Goal: Obtain resource: Obtain resource

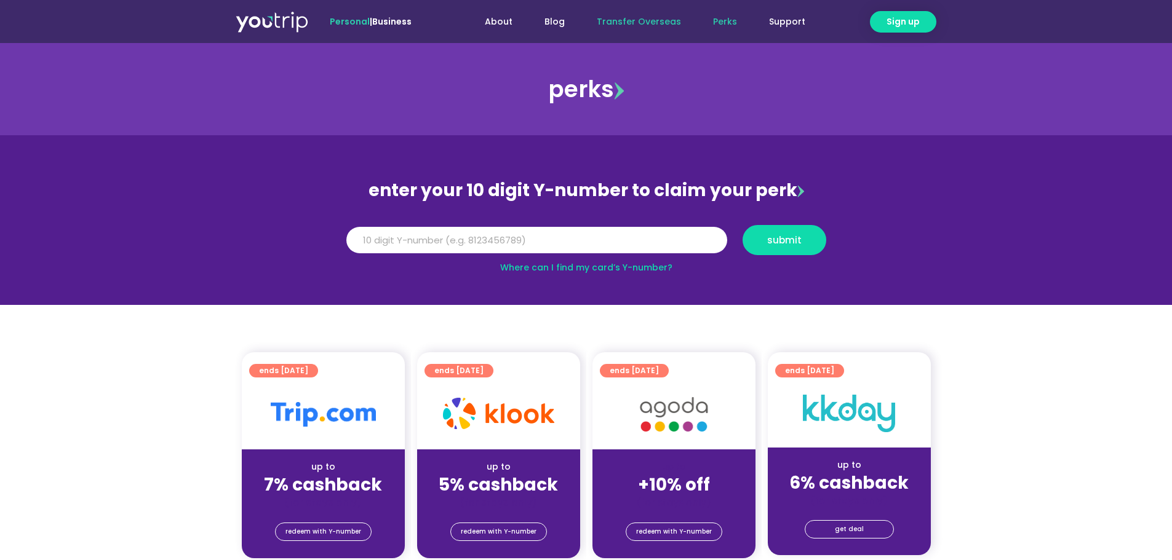
click at [635, 18] on link "Transfer Overseas" at bounding box center [639, 21] width 116 height 23
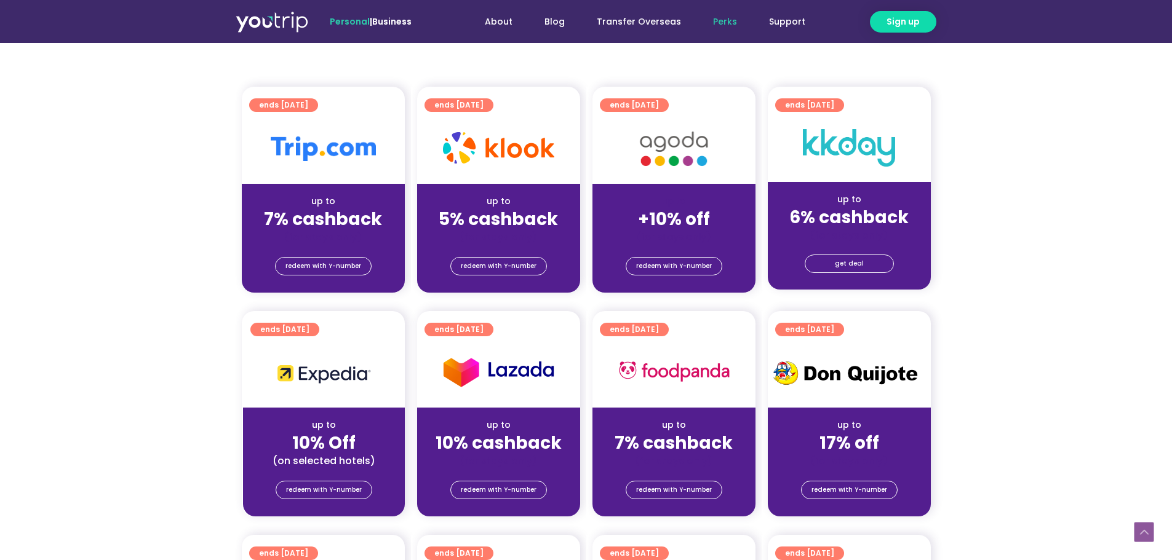
scroll to position [246, 0]
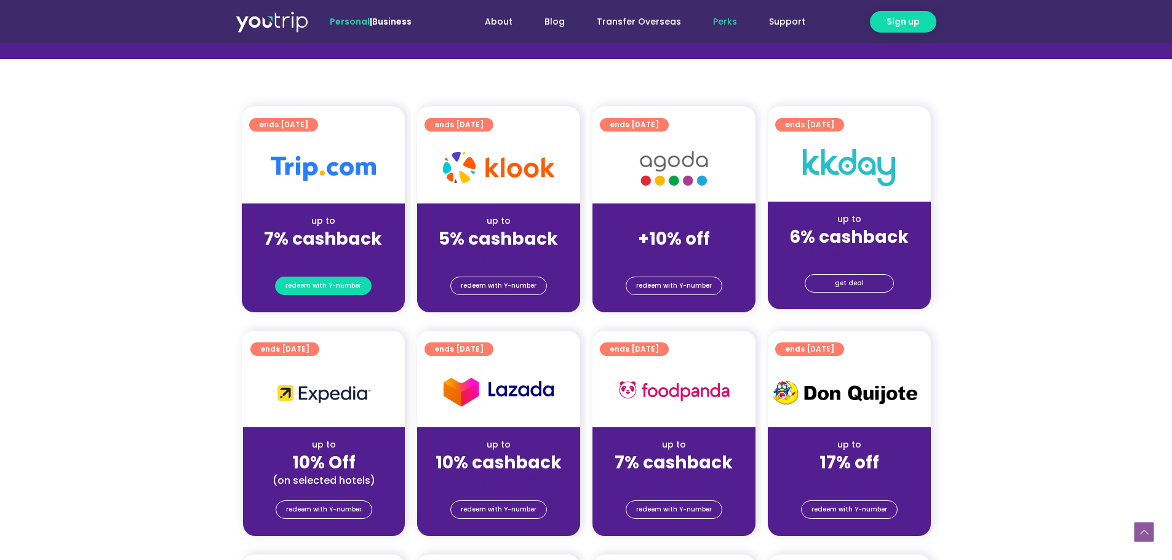
click at [341, 287] on span "redeem with Y-number" at bounding box center [323, 285] width 76 height 17
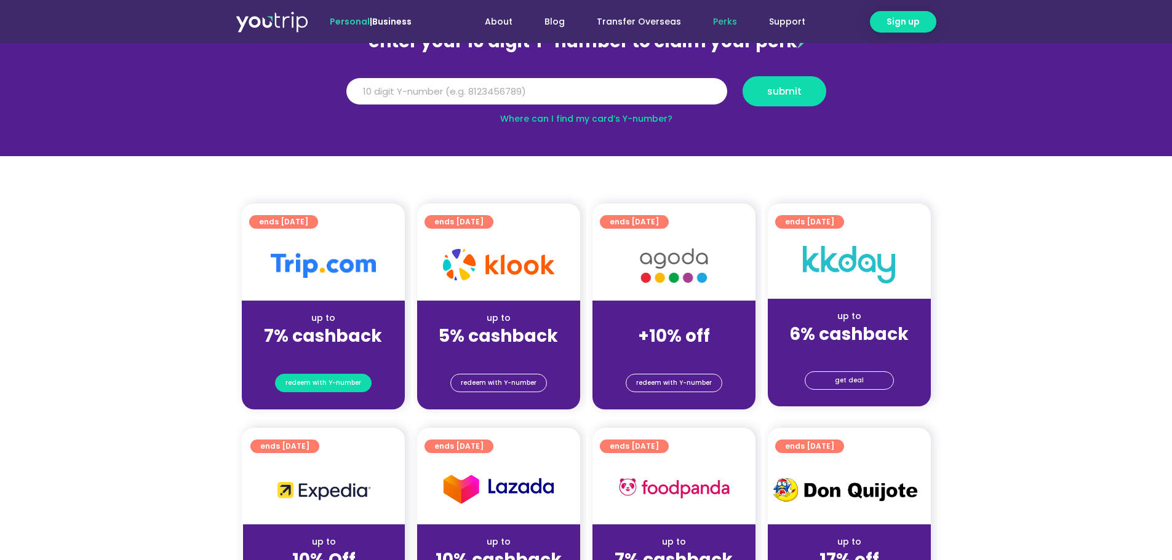
scroll to position [135, 0]
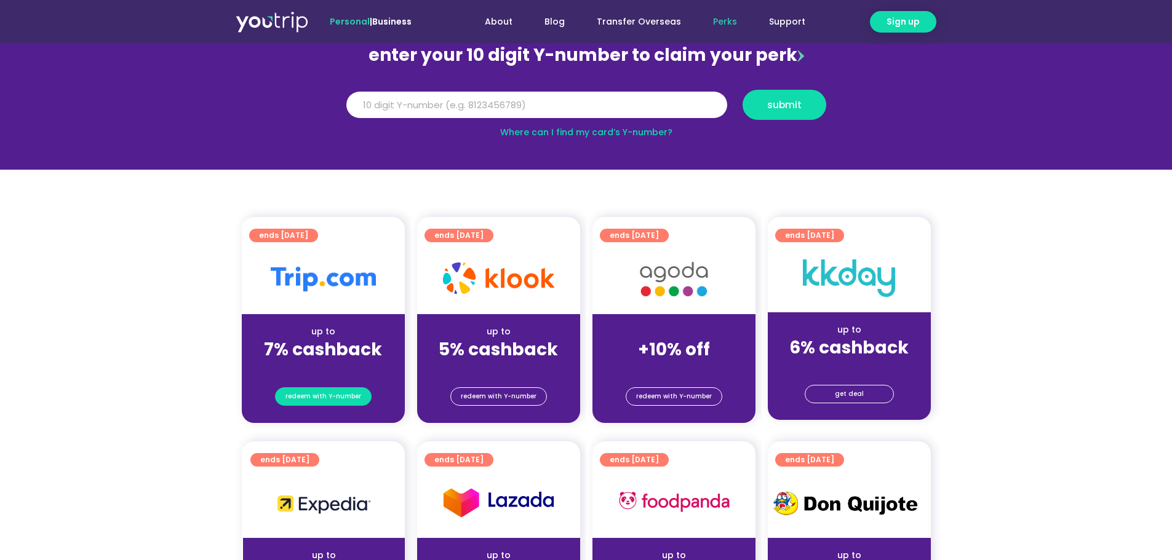
click at [323, 396] on span "redeem with Y-number" at bounding box center [323, 396] width 76 height 17
click at [317, 318] on div "up to 7% cashback (for stays only)" at bounding box center [323, 344] width 163 height 60
click at [319, 397] on span "redeem with Y-number" at bounding box center [323, 396] width 76 height 17
click at [437, 106] on input "Y Number" at bounding box center [536, 105] width 381 height 27
click at [572, 132] on link "Where can I find my card’s Y-number?" at bounding box center [586, 132] width 172 height 12
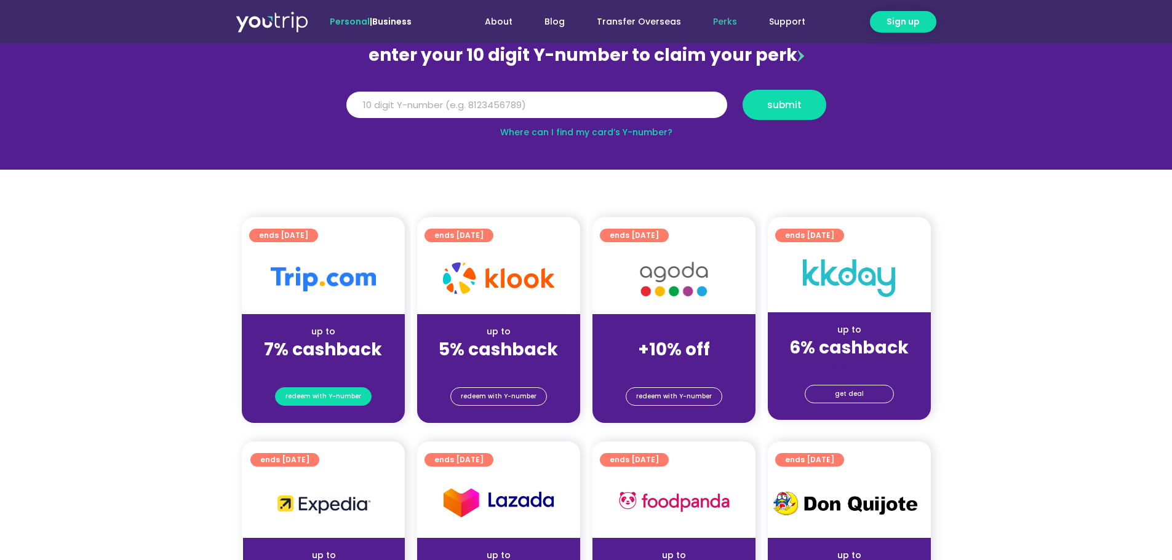
click at [335, 391] on span "redeem with Y-number" at bounding box center [323, 396] width 76 height 17
click at [344, 393] on span "redeem with Y-number" at bounding box center [323, 396] width 76 height 17
click at [362, 303] on div at bounding box center [323, 279] width 163 height 70
click at [493, 389] on span "redeem with Y-number" at bounding box center [499, 396] width 76 height 17
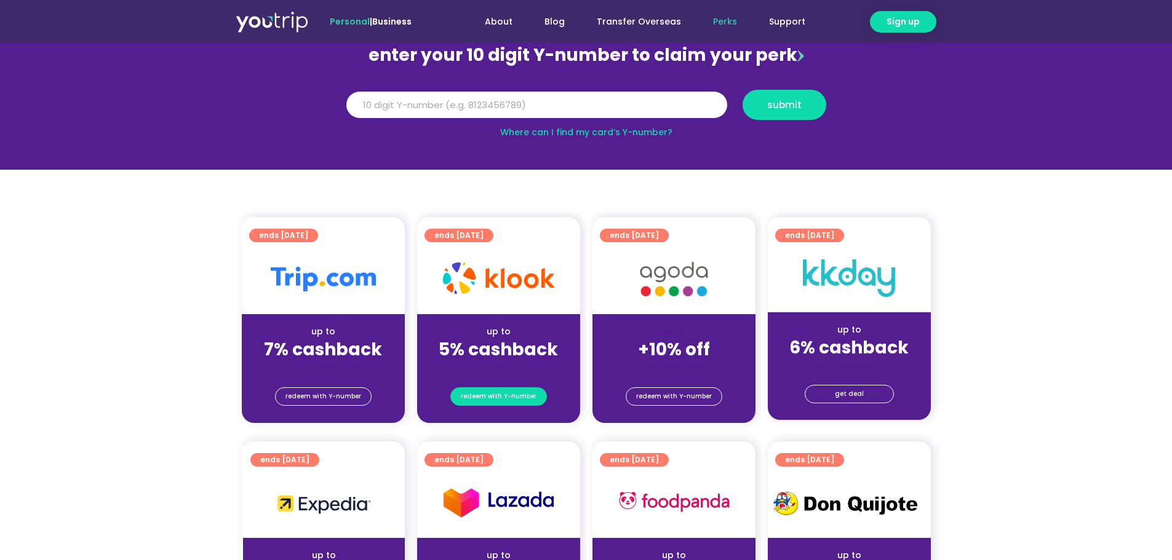
click at [493, 389] on span "redeem with Y-number" at bounding box center [499, 396] width 76 height 17
click at [476, 341] on strong "5% cashback" at bounding box center [498, 350] width 119 height 24
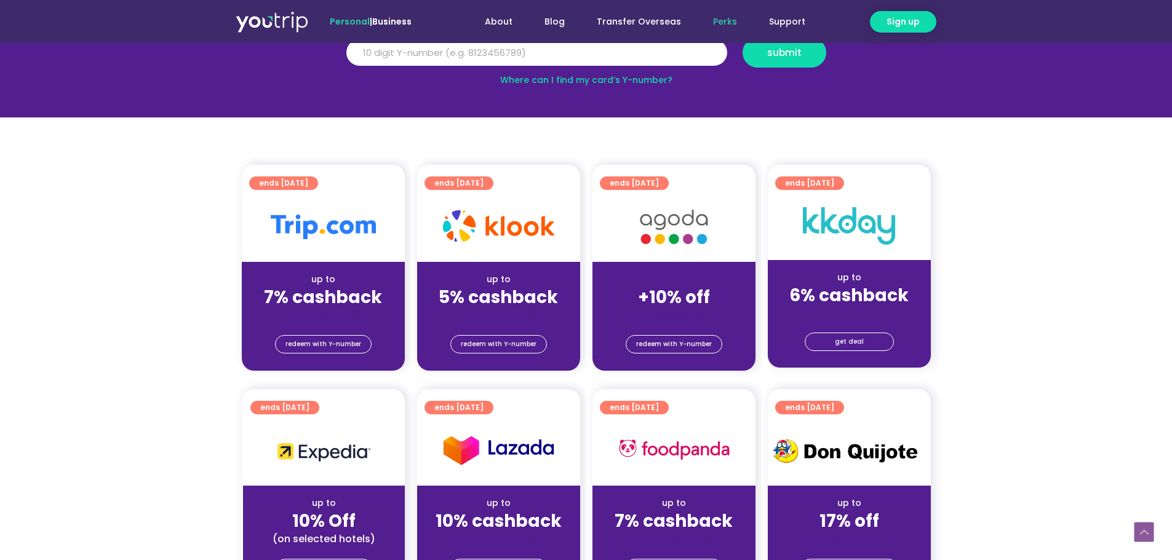
scroll to position [12, 0]
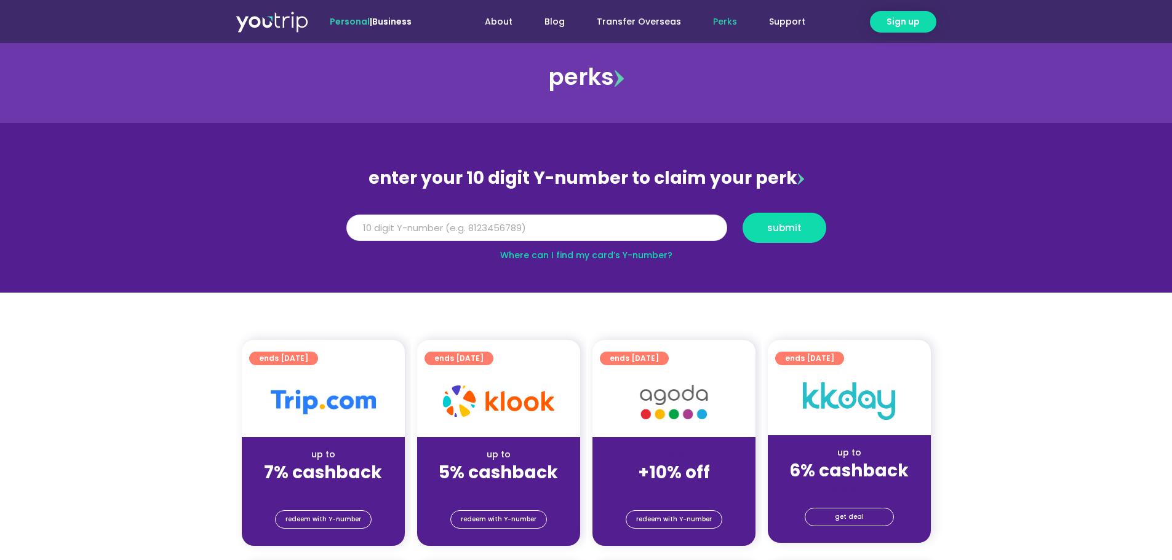
click at [605, 223] on input "Y Number" at bounding box center [536, 228] width 381 height 27
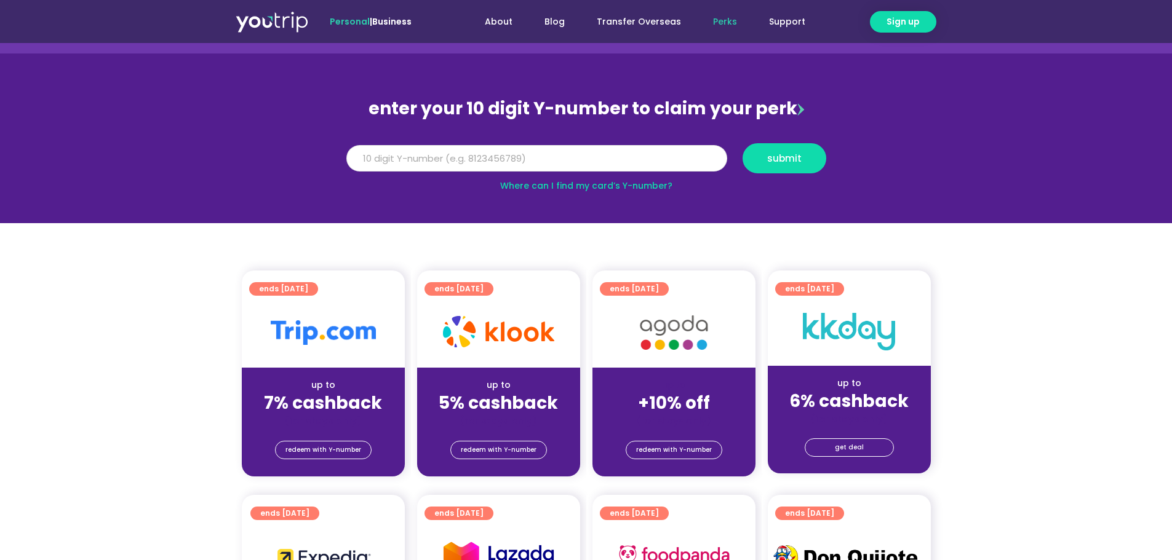
scroll to position [74, 0]
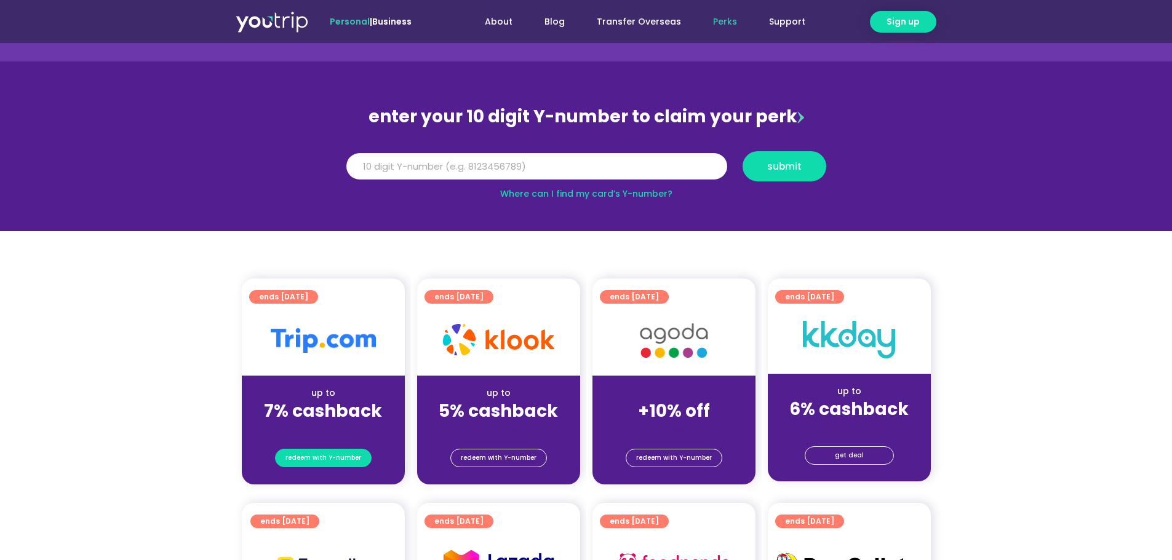
click at [327, 456] on span "redeem with Y-number" at bounding box center [323, 458] width 76 height 17
